Goal: Task Accomplishment & Management: Manage account settings

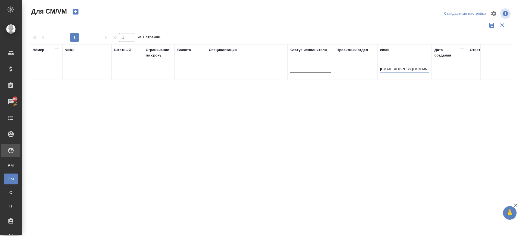
drag, startPoint x: 426, startPoint y: 69, endPoint x: 331, endPoint y: 73, distance: 95.3
click at [331, 73] on tr "Номер ФИО Штатный Ограничение по сроку Валюта Специализация Статус исполнителя …" at bounding box center [320, 62] width 581 height 36
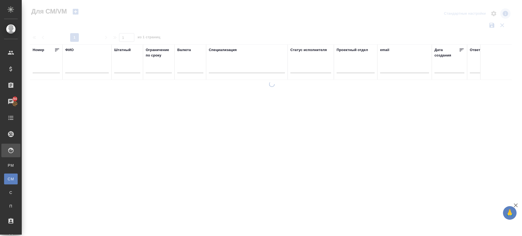
click at [92, 65] on div at bounding box center [87, 70] width 44 height 13
click at [90, 72] on input "text" at bounding box center [87, 69] width 44 height 7
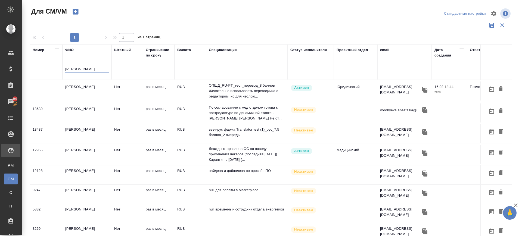
type input "воробьева"
click at [84, 94] on td "[PERSON_NAME]" at bounding box center [87, 91] width 49 height 19
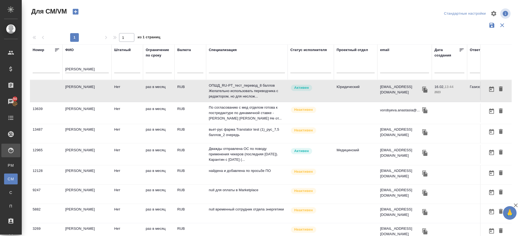
click at [84, 94] on td "[PERSON_NAME]" at bounding box center [87, 91] width 49 height 19
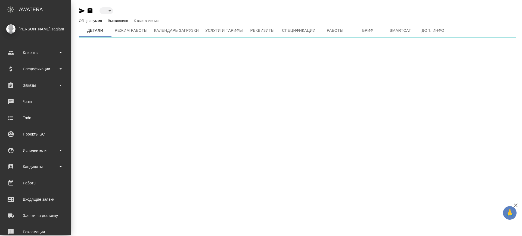
type input "active"
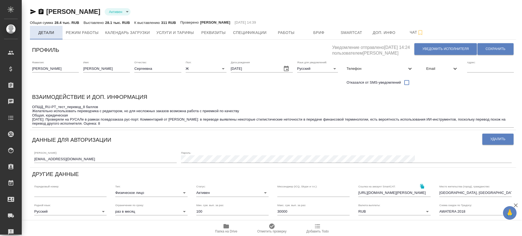
type input "Газизов Ринат"
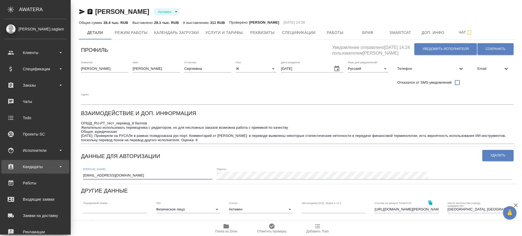
drag, startPoint x: 79, startPoint y: 162, endPoint x: 8, endPoint y: 161, distance: 71.3
click at [8, 161] on div ".cls-1 fill:#fff; AWATERA [PERSON_NAME].saglam Клиенты Спецификации Заказы Чаты…" at bounding box center [261, 118] width 522 height 236
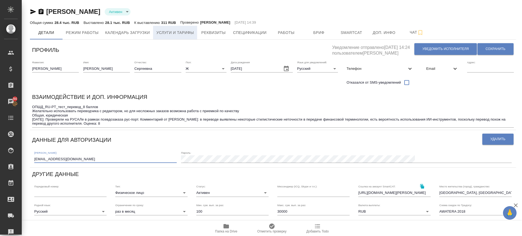
click at [182, 30] on span "Услуги и тарифы" at bounding box center [175, 32] width 38 height 7
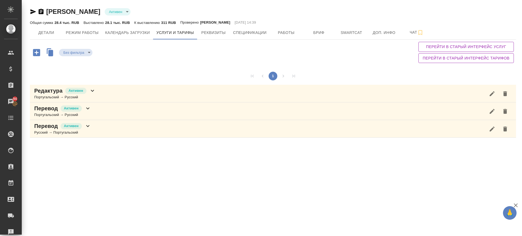
click at [105, 91] on div "Редактура [PERSON_NAME] → Русский" at bounding box center [273, 94] width 486 height 18
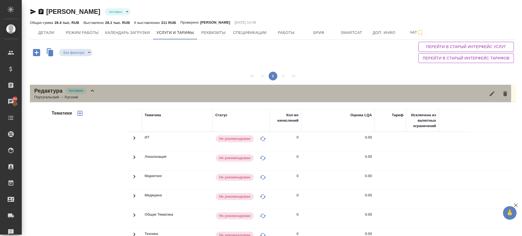
click at [103, 93] on div "Редактура [PERSON_NAME] → Русский" at bounding box center [273, 94] width 486 height 18
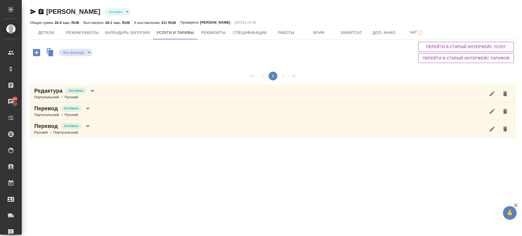
click at [106, 108] on div "Перевод [PERSON_NAME] → Русский" at bounding box center [273, 112] width 486 height 18
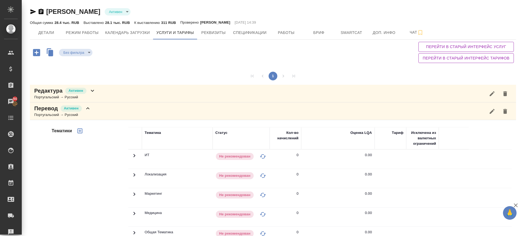
scroll to position [131, 0]
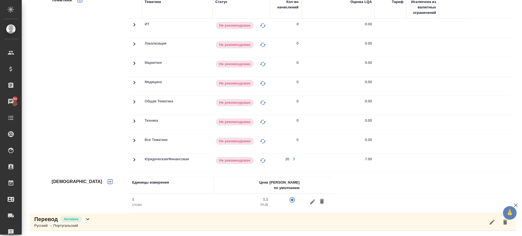
click at [149, 224] on div "Перевод Активен Русский → Португальский" at bounding box center [273, 223] width 486 height 18
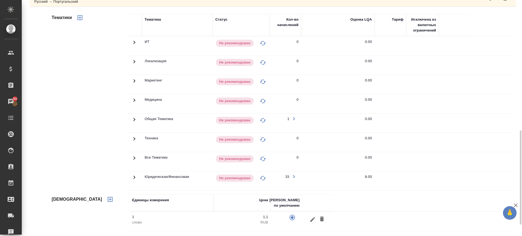
scroll to position [356, 0]
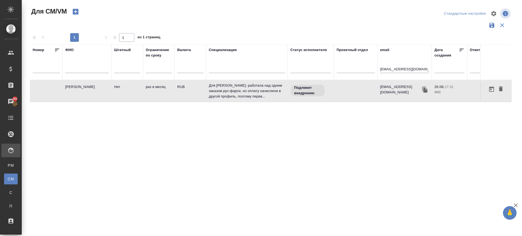
click at [396, 71] on input "darya777334@gmail.com" at bounding box center [404, 69] width 49 height 7
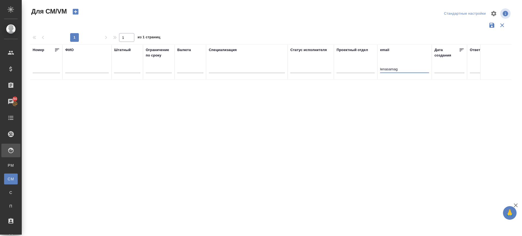
type input "lenasamag"
click at [75, 9] on icon "button" at bounding box center [76, 12] width 8 height 8
